Goal: Task Accomplishment & Management: Use online tool/utility

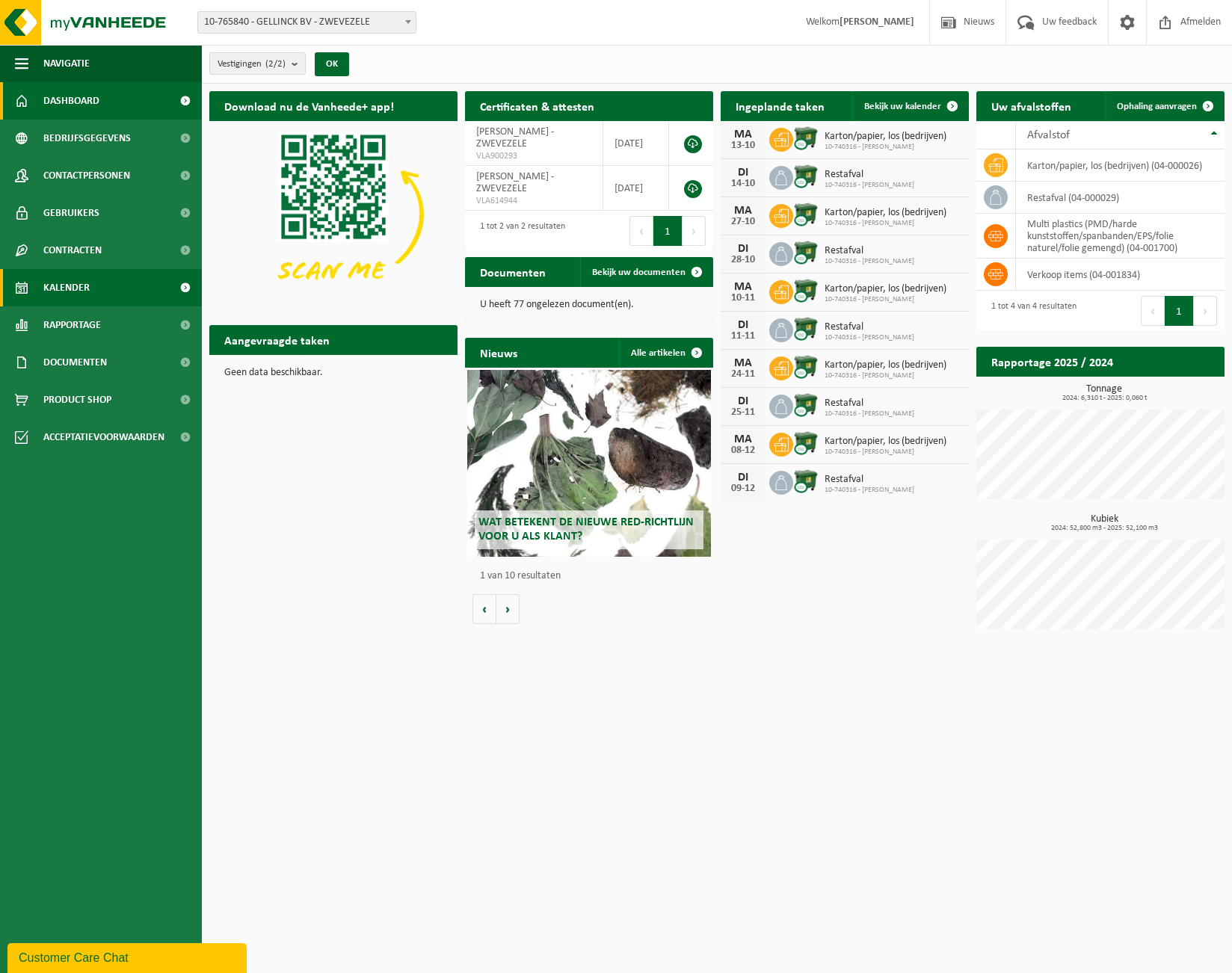
click at [89, 293] on link "Kalender" at bounding box center [101, 288] width 201 height 38
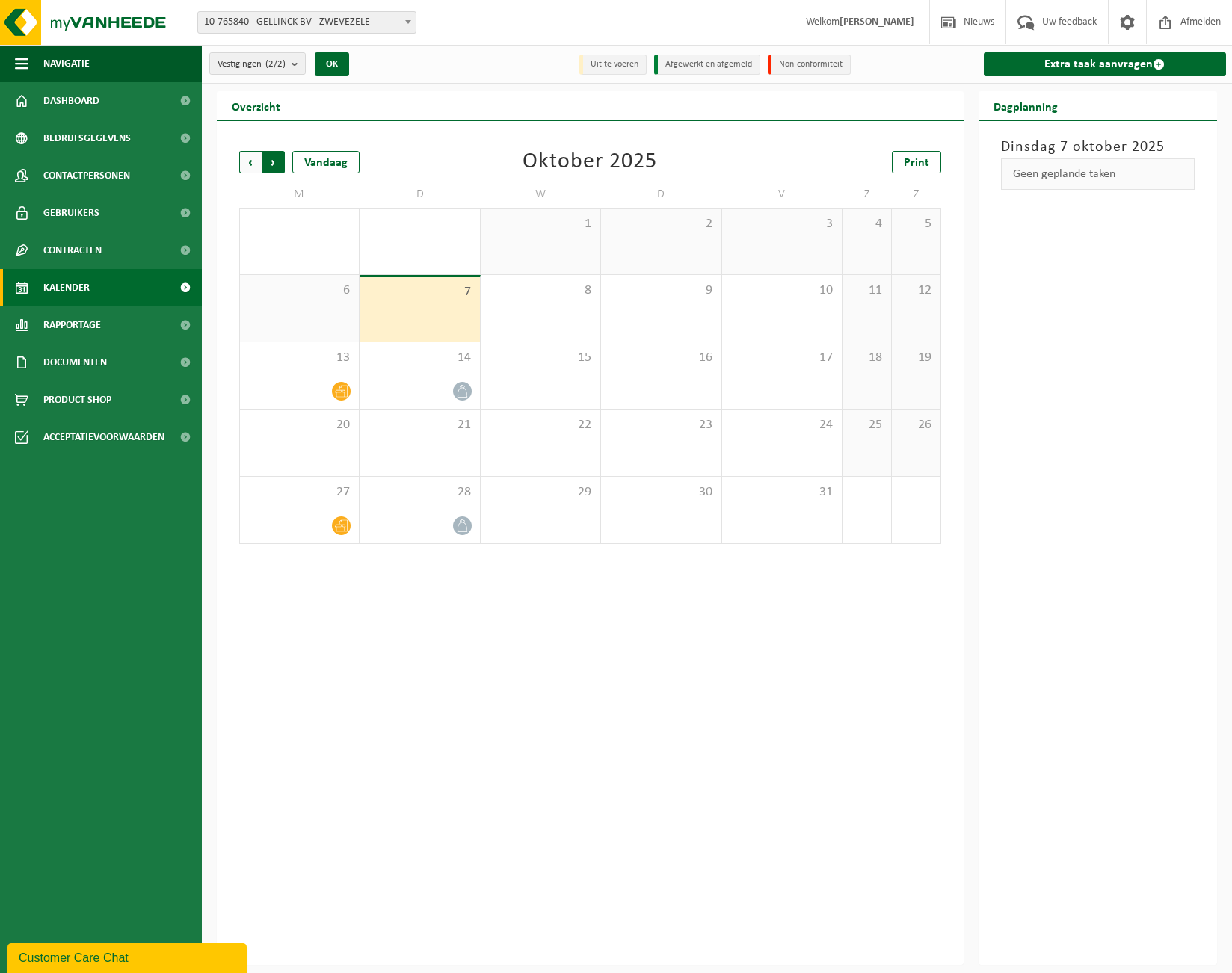
click at [248, 166] on span "Vorige" at bounding box center [250, 162] width 23 height 23
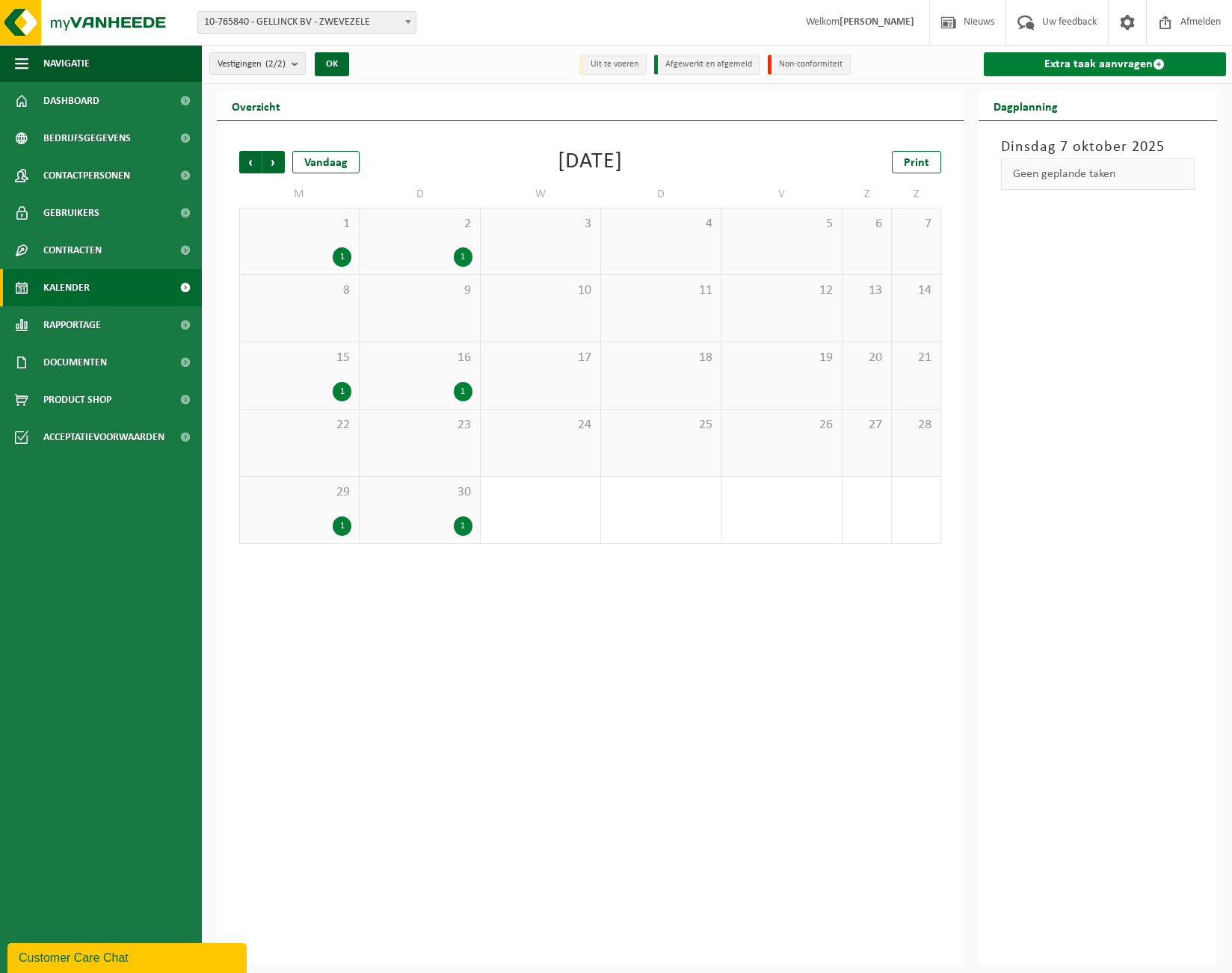
click at [1081, 65] on link "Extra taak aanvragen" at bounding box center [1105, 64] width 243 height 24
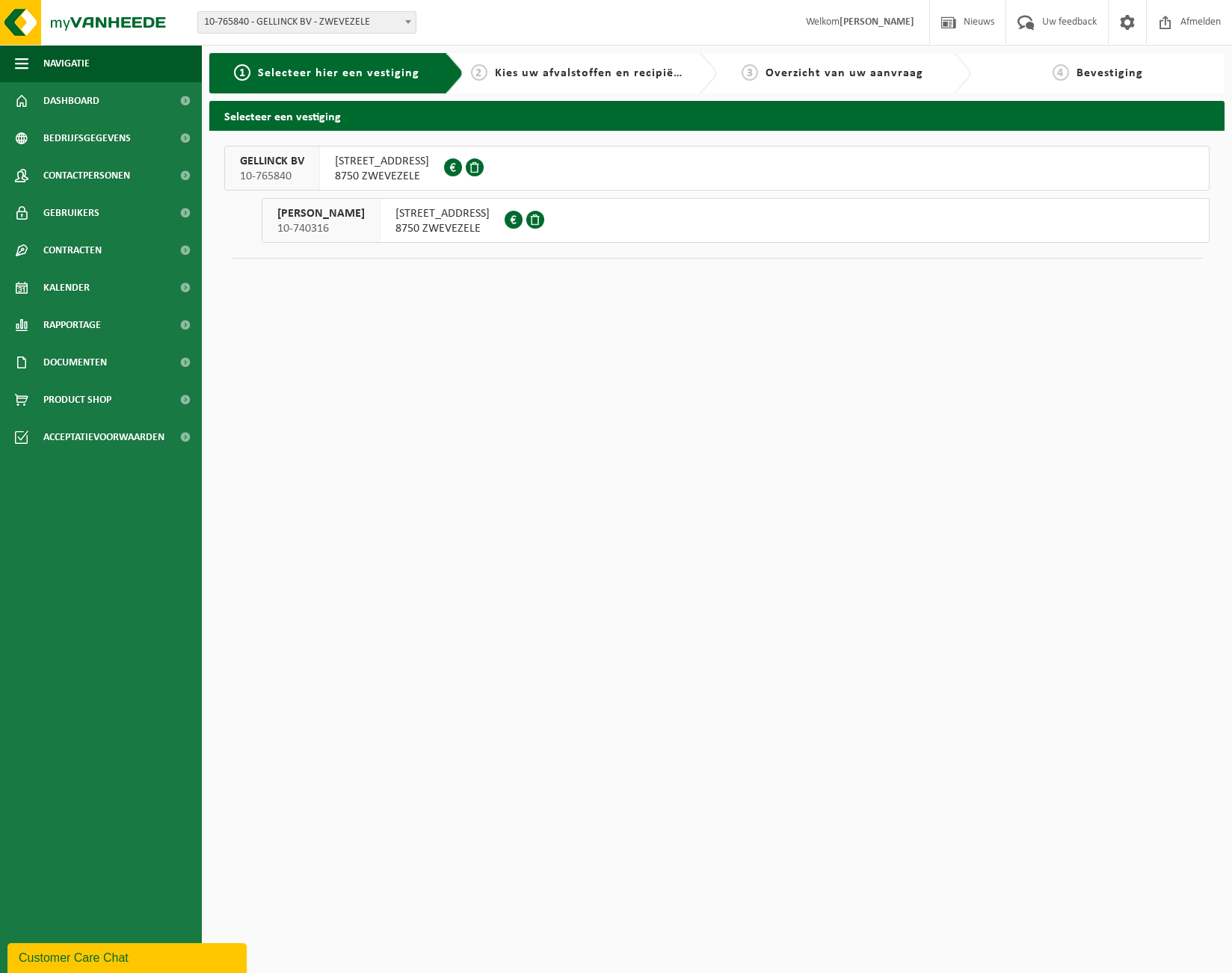
click at [398, 227] on div "[STREET_ADDRESS] ZWEVEZELE 0843.427.272" at bounding box center [442, 220] width 124 height 43
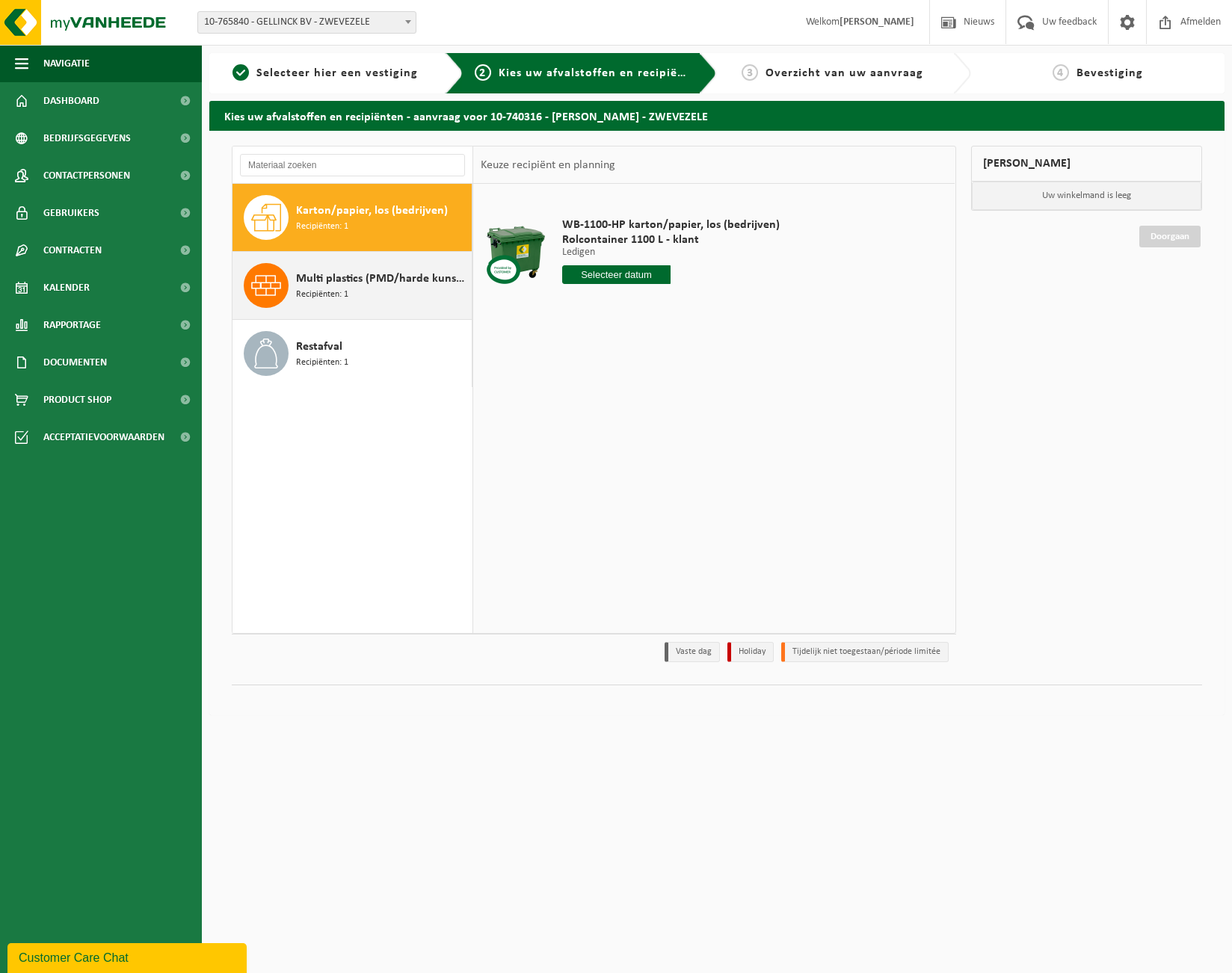
click at [347, 307] on div "Multi plastics (PMD/harde kunststoffen/spanbanden/EPS/folie naturel/folie gemen…" at bounding box center [382, 286] width 172 height 45
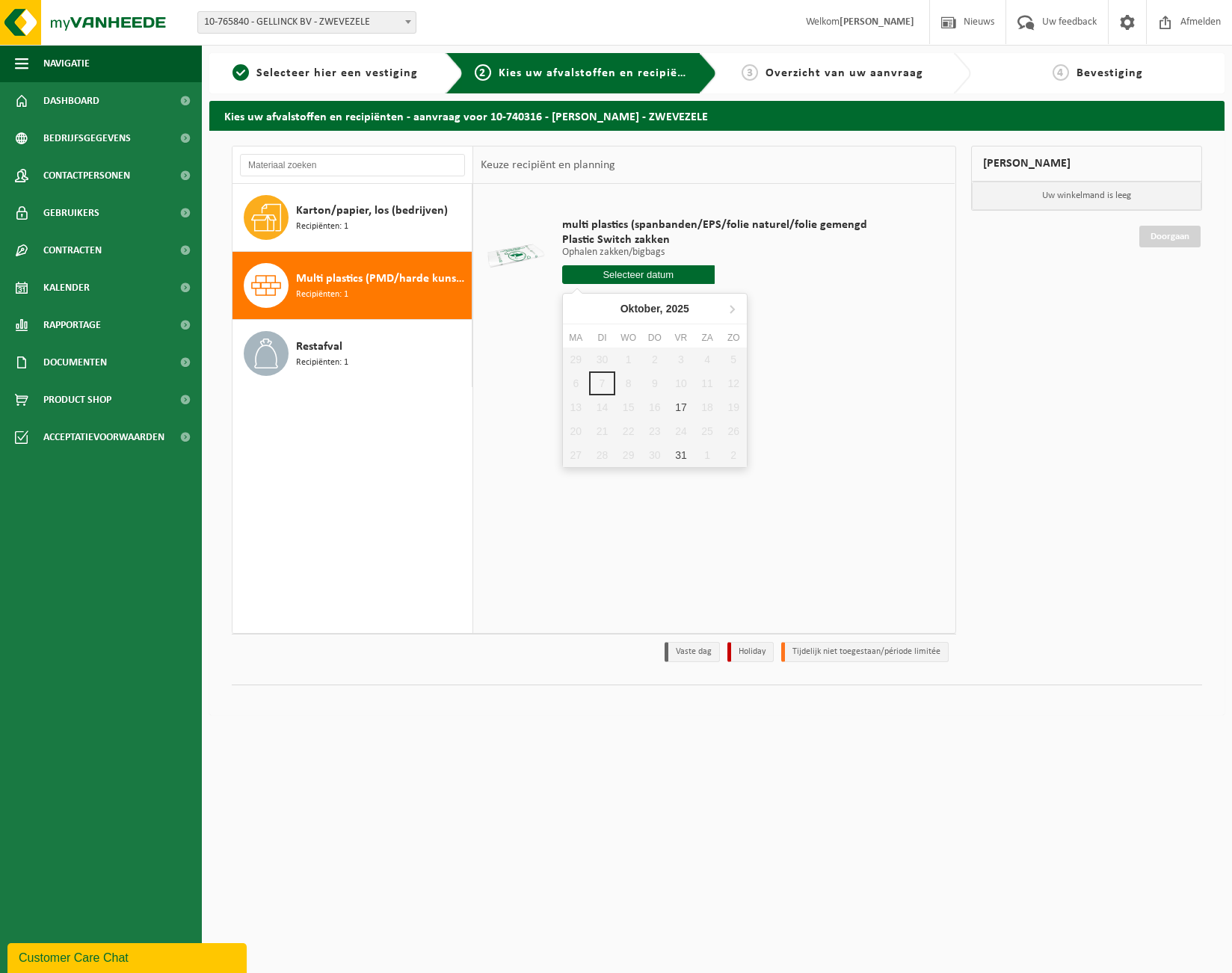
click at [681, 281] on input "text" at bounding box center [638, 275] width 152 height 19
click at [687, 412] on div "17" at bounding box center [680, 407] width 26 height 24
type input "Van 2025-10-17"
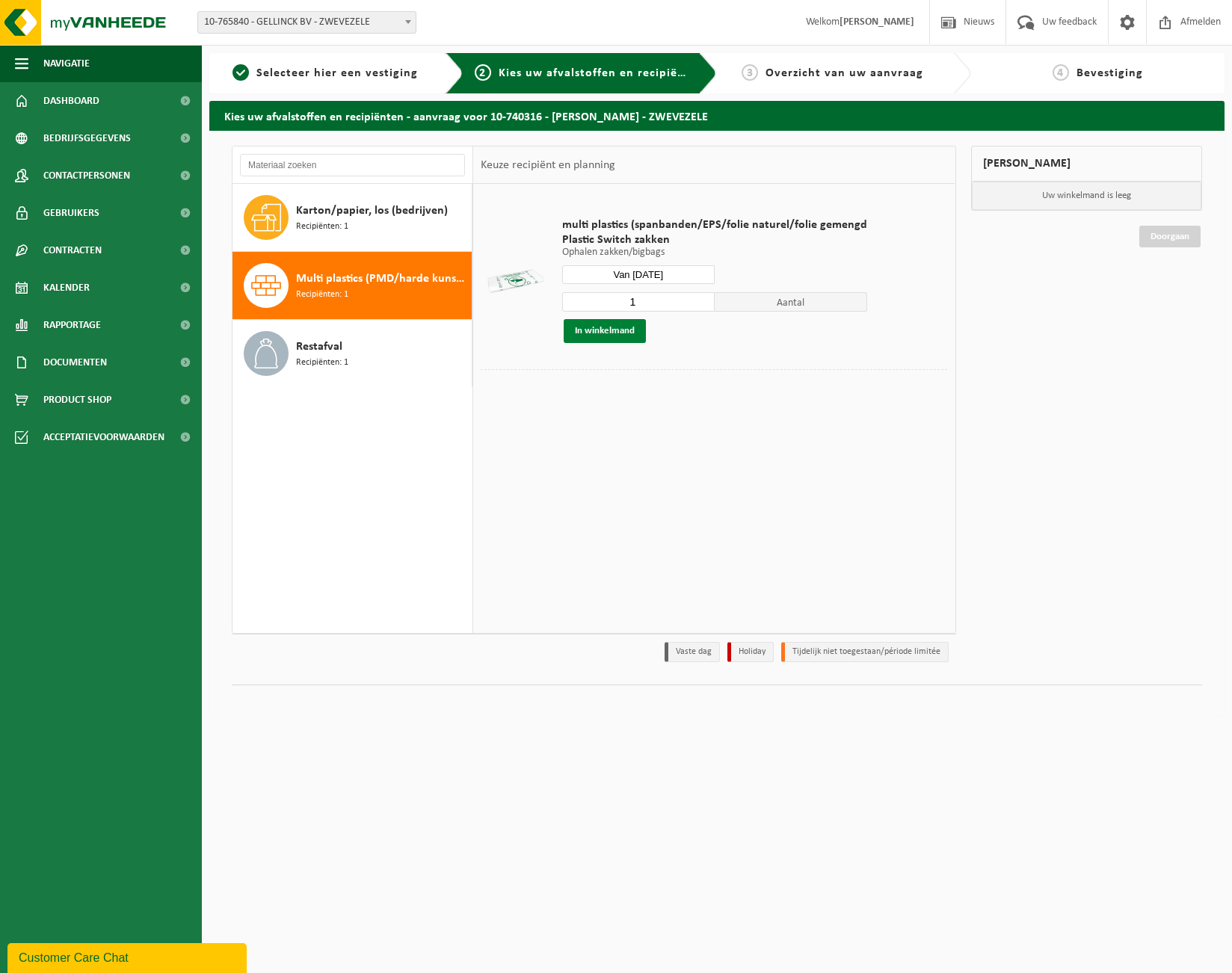
click at [618, 335] on button "In winkelmand" at bounding box center [604, 330] width 82 height 24
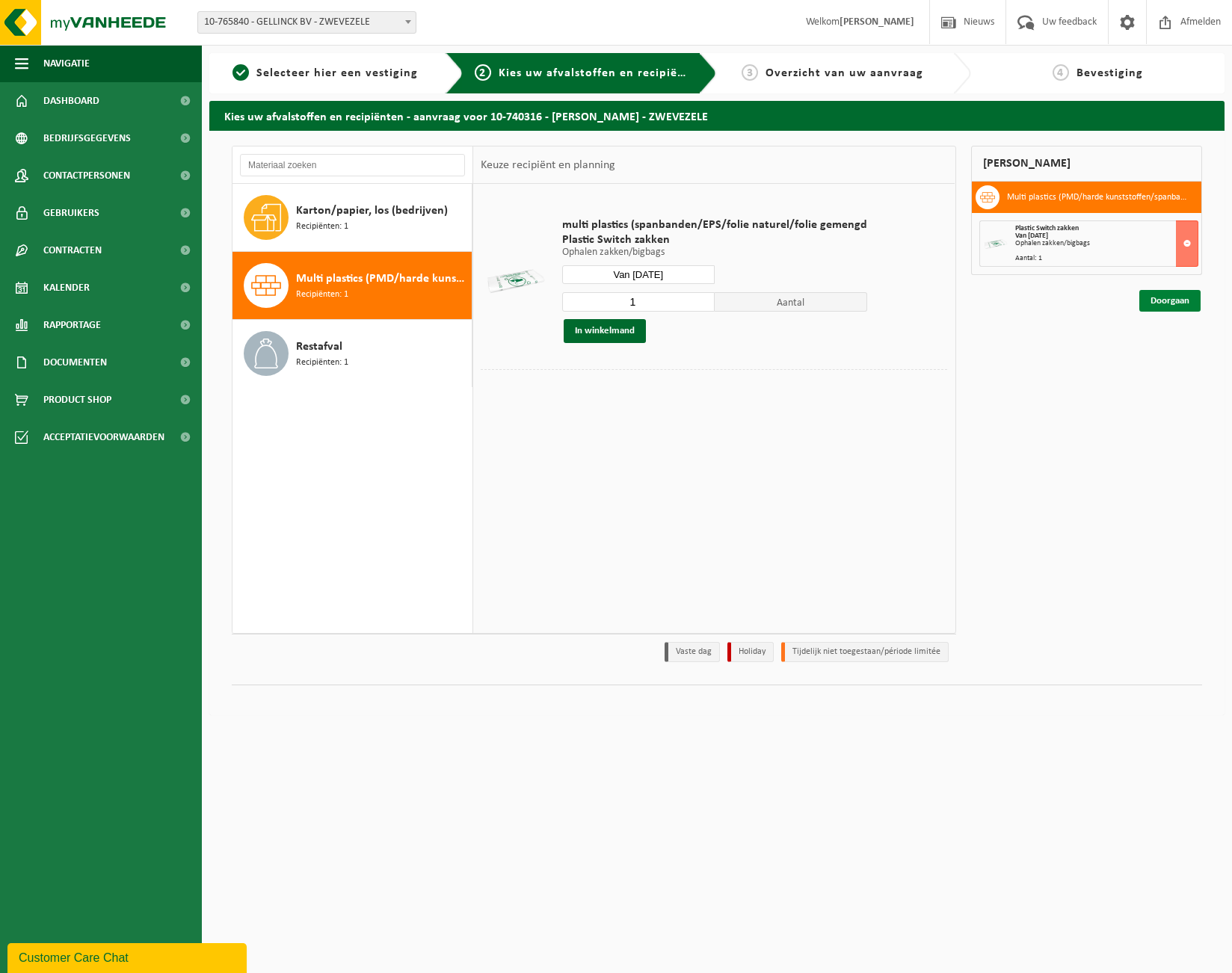
click at [1162, 301] on link "Doorgaan" at bounding box center [1169, 300] width 61 height 22
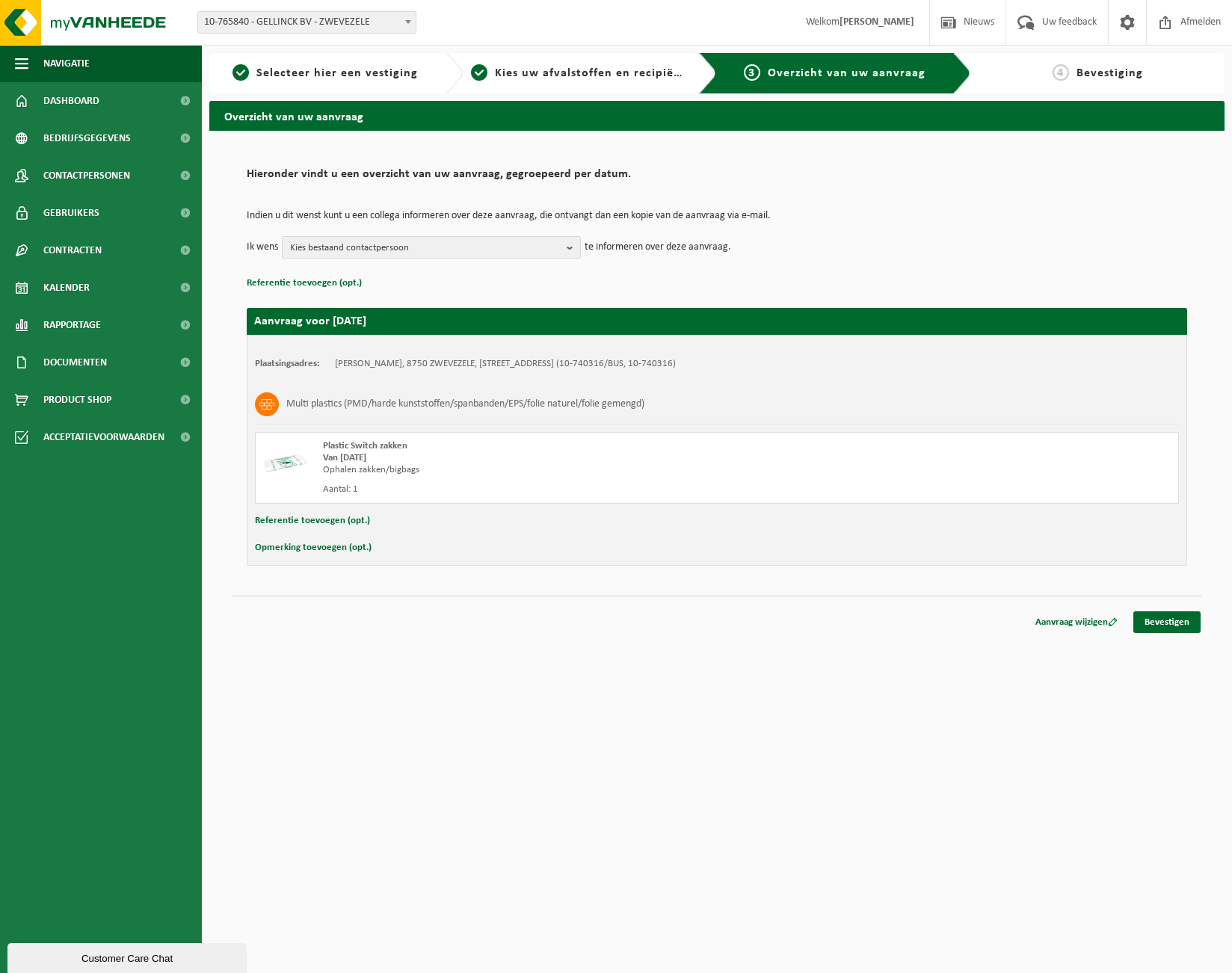
click at [573, 250] on b "button" at bounding box center [573, 247] width 13 height 21
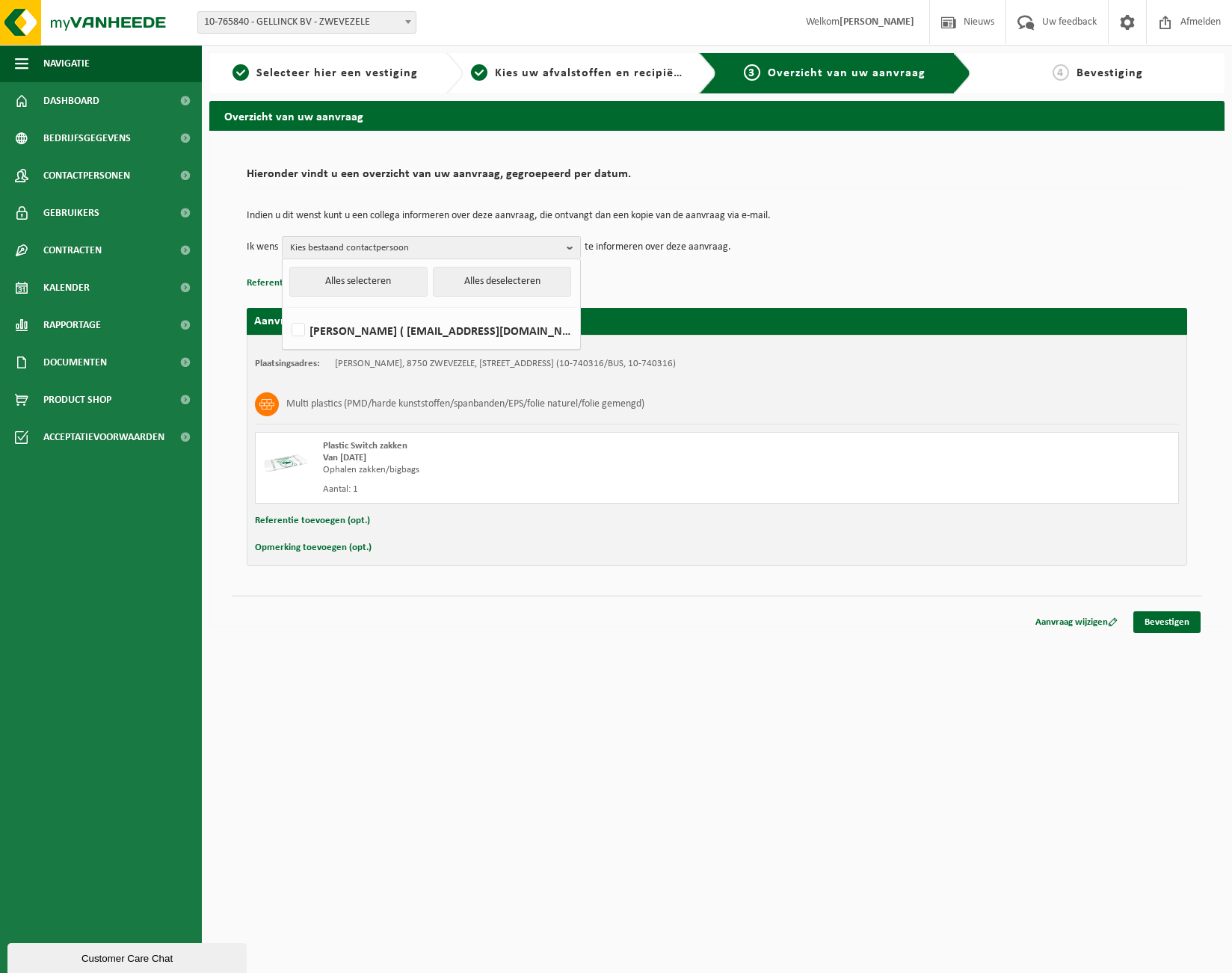
click at [721, 293] on div "Aanvraag voor 2025-10-17 Plaatsingsadres: GELLINCK WILLEM, 8750 ZWEVEZELE, RAVE…" at bounding box center [716, 429] width 940 height 273
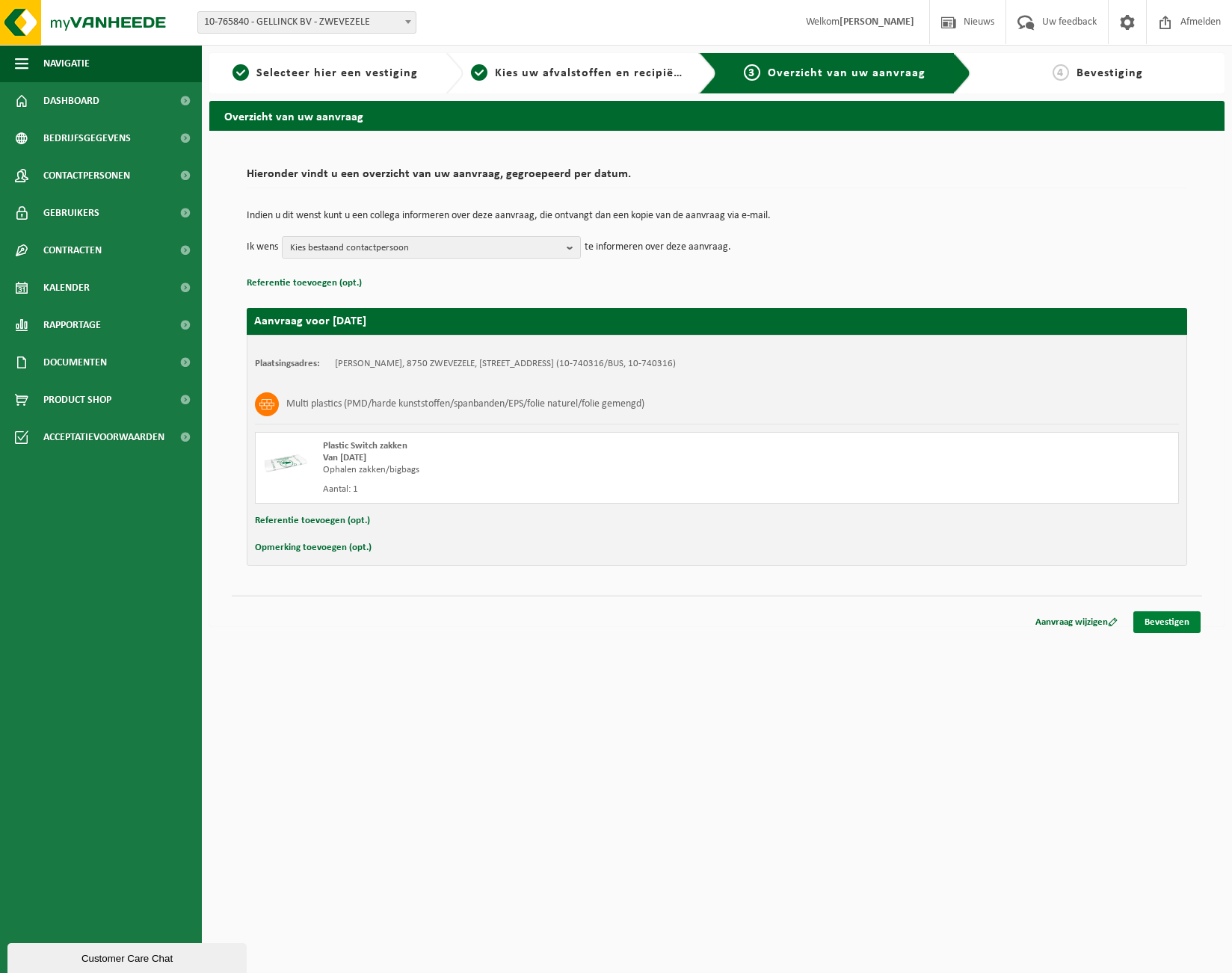
click at [1185, 625] on link "Bevestigen" at bounding box center [1166, 622] width 67 height 22
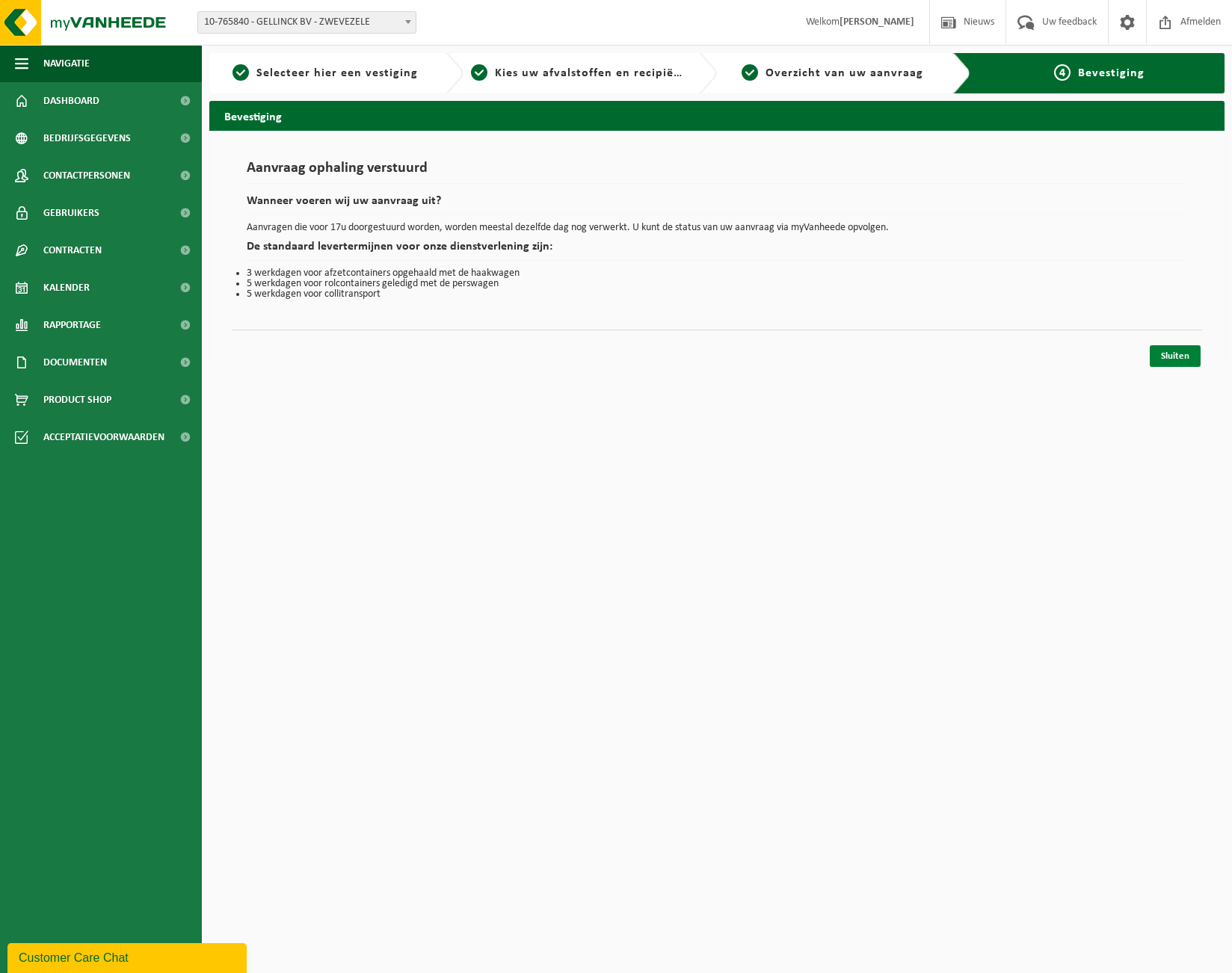
click at [1169, 359] on link "Sluiten" at bounding box center [1175, 356] width 51 height 22
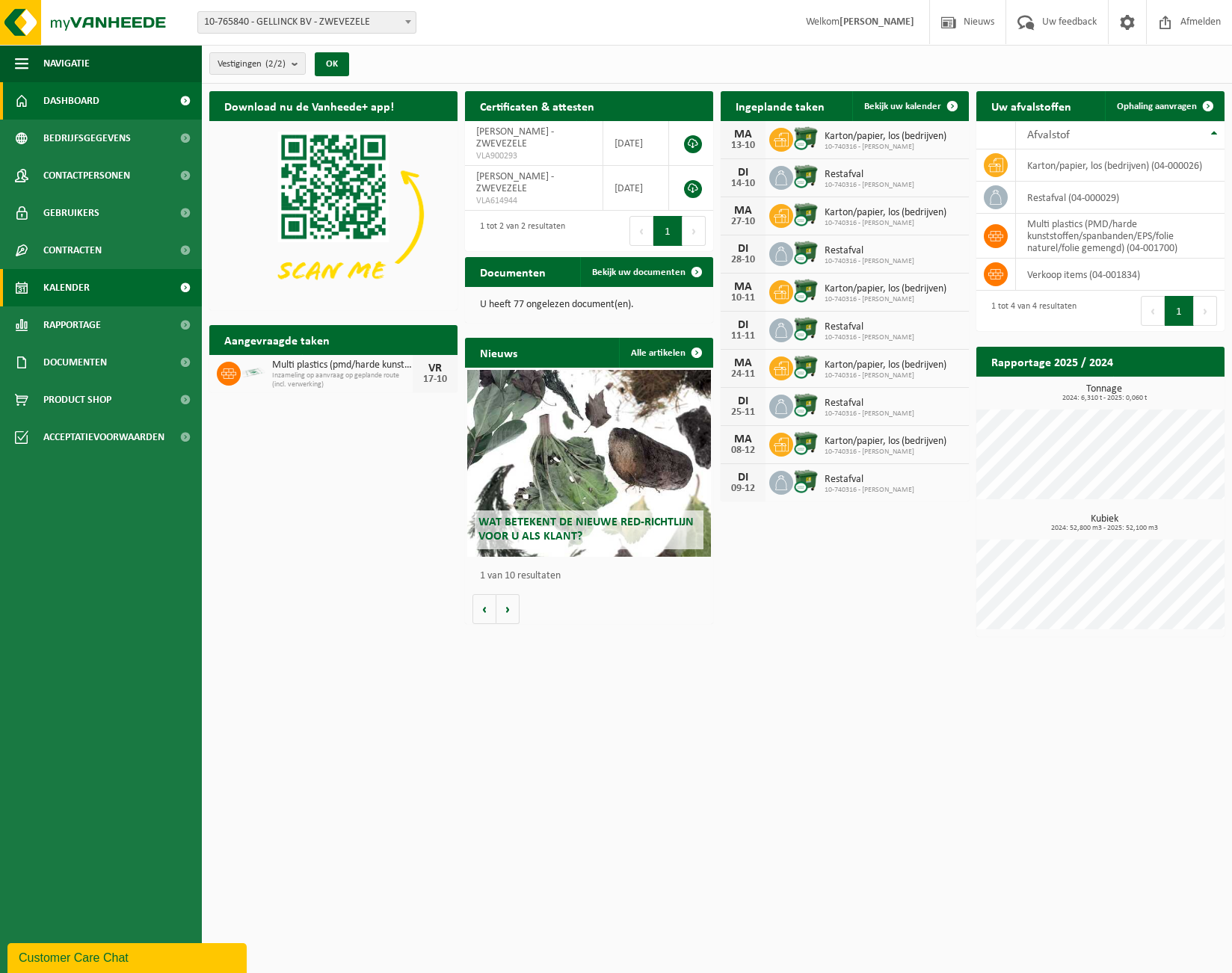
click at [100, 291] on link "Kalender" at bounding box center [101, 288] width 201 height 38
